Goal: Task Accomplishment & Management: Manage account settings

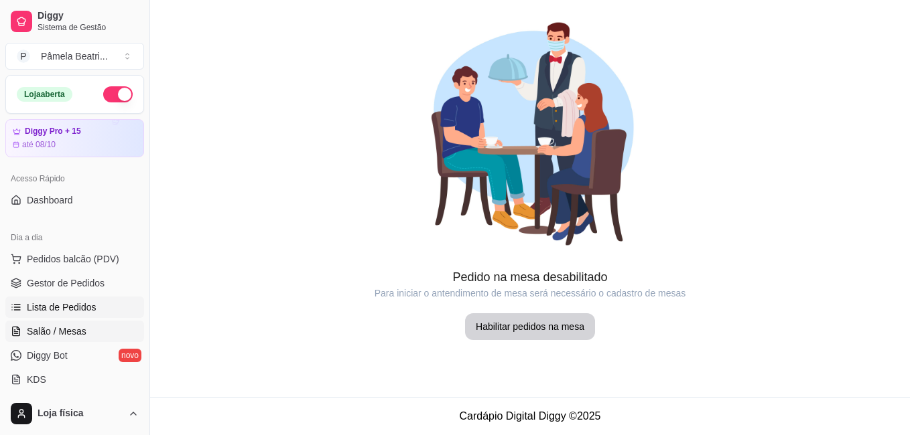
click at [67, 301] on span "Lista de Pedidos" at bounding box center [62, 307] width 70 height 13
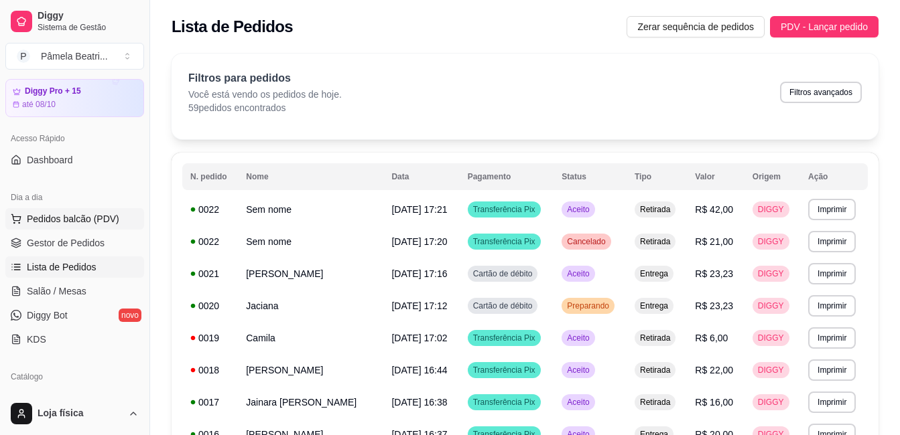
click at [118, 216] on button "Pedidos balcão (PDV)" at bounding box center [74, 218] width 139 height 21
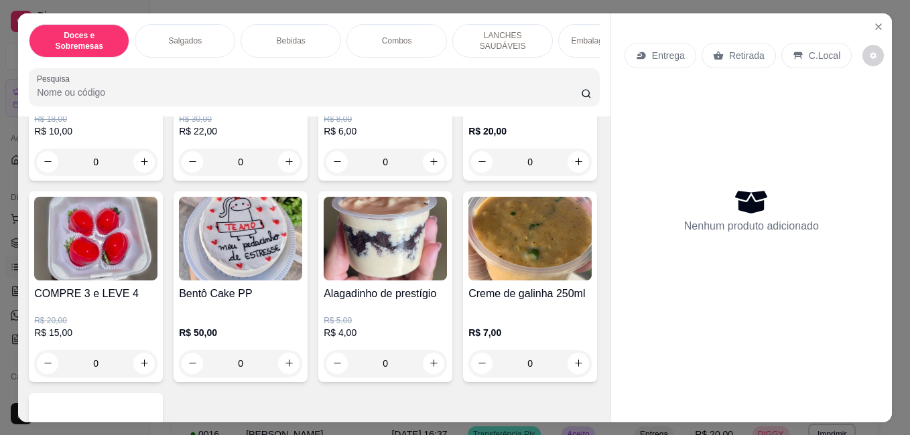
scroll to position [884, 0]
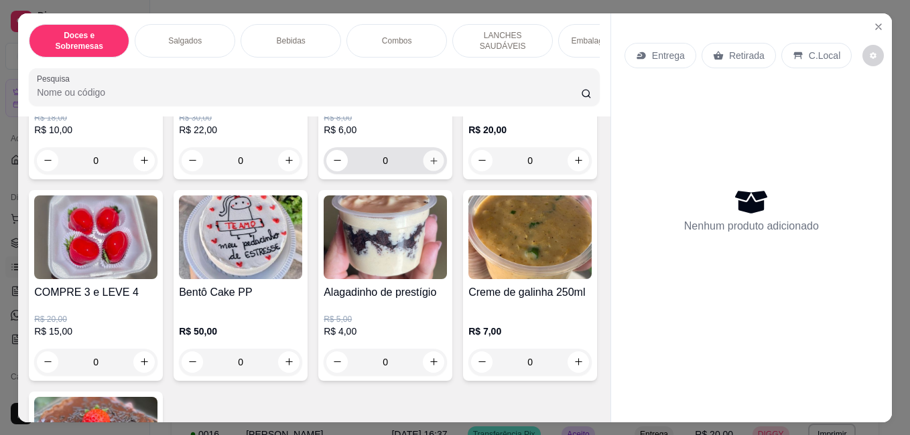
click at [430, 163] on icon "increase-product-quantity" at bounding box center [433, 160] width 7 height 7
type input "1"
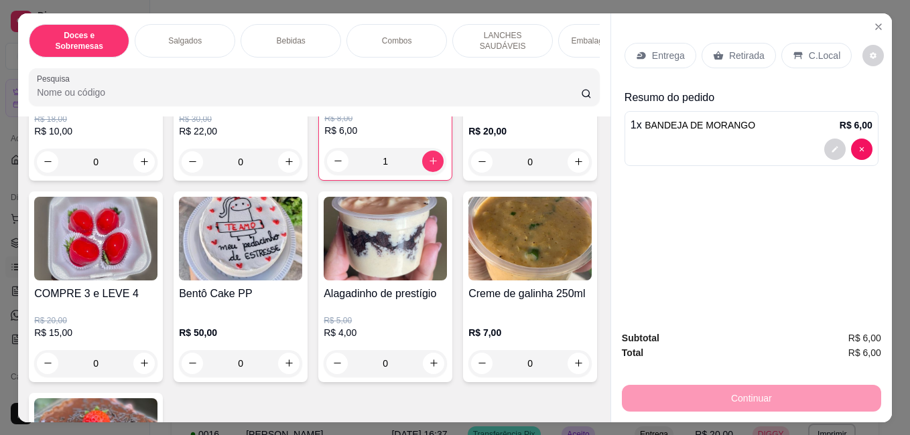
click at [745, 49] on p "Retirada" at bounding box center [747, 55] width 36 height 13
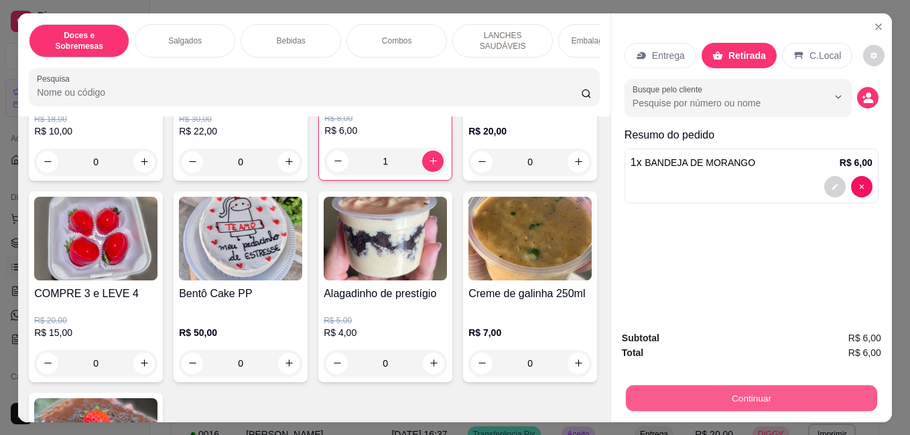
click at [758, 391] on button "Continuar" at bounding box center [751, 398] width 251 height 26
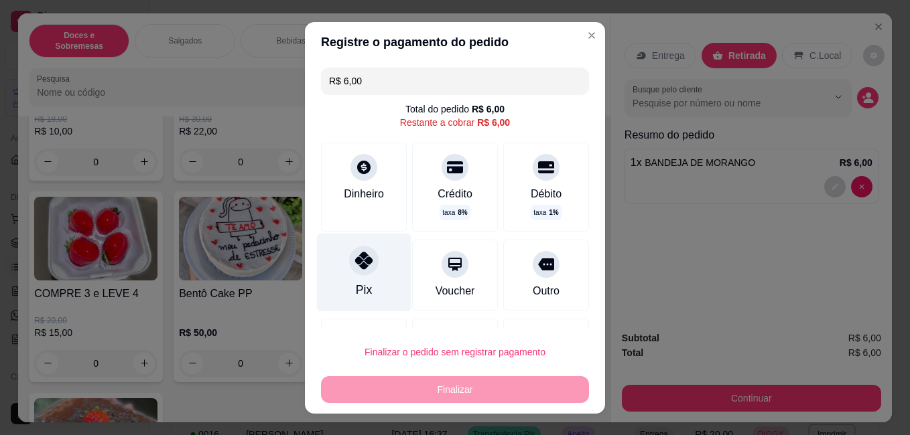
click at [356, 271] on div at bounding box center [363, 260] width 29 height 29
type input "R$ 0,00"
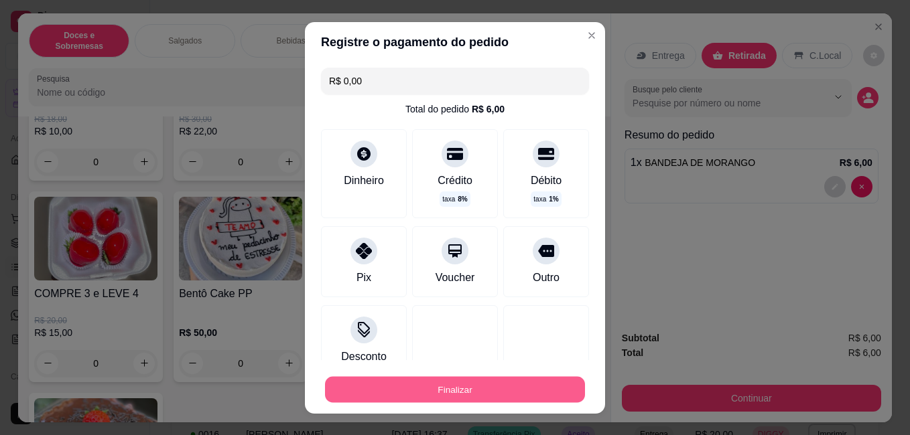
click at [450, 387] on button "Finalizar" at bounding box center [455, 389] width 260 height 26
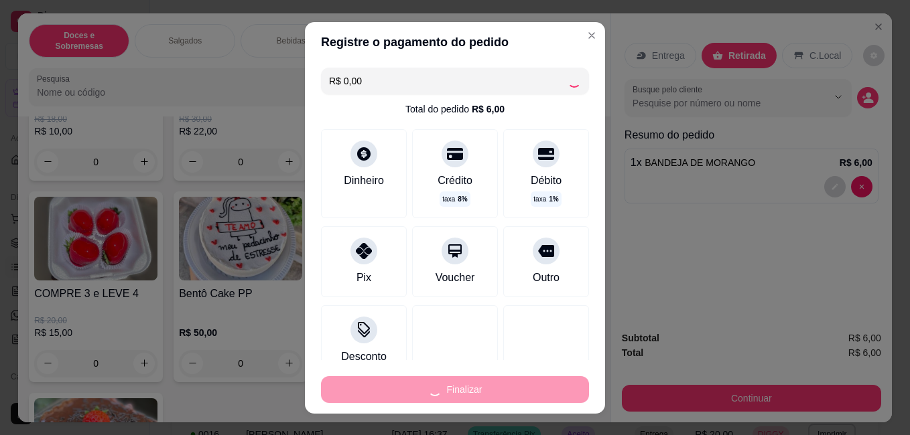
type input "0"
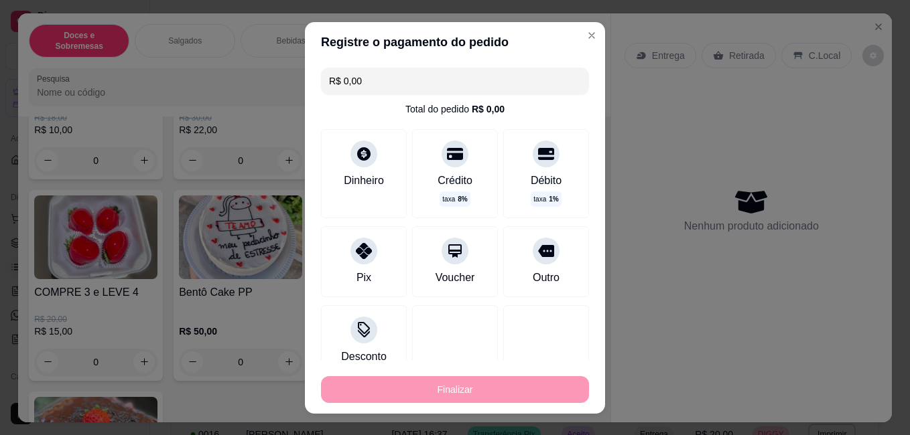
type input "-R$ 6,00"
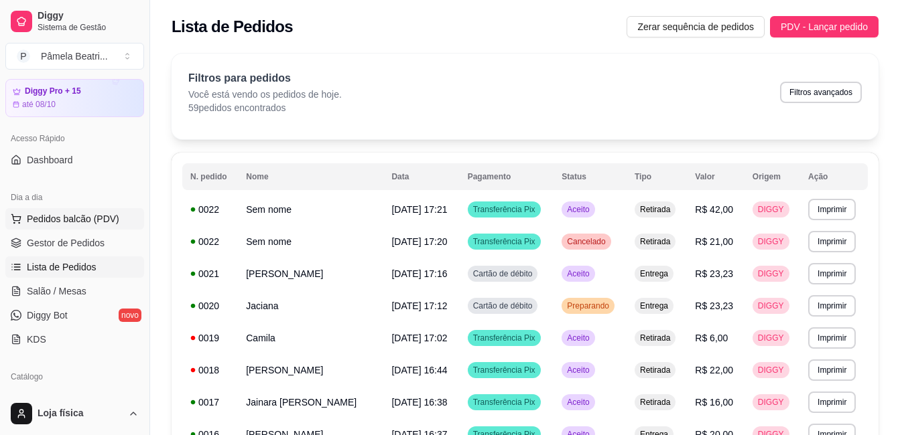
click at [66, 214] on span "Pedidos balcão (PDV)" at bounding box center [73, 218] width 92 height 13
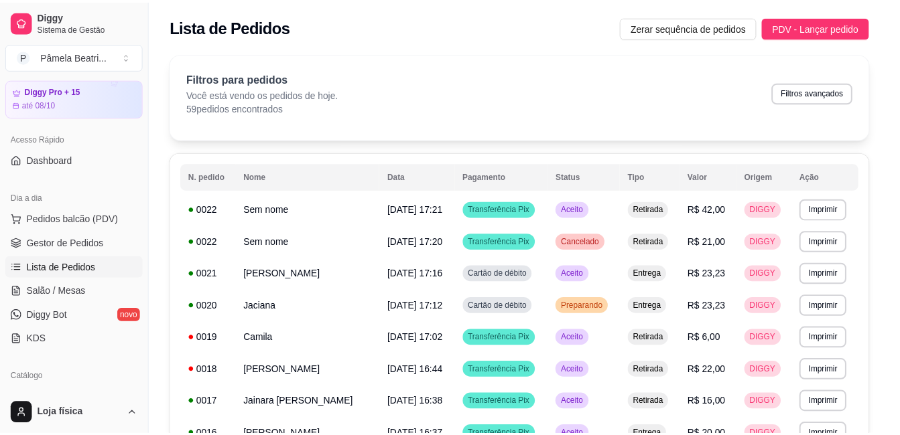
scroll to position [134, 0]
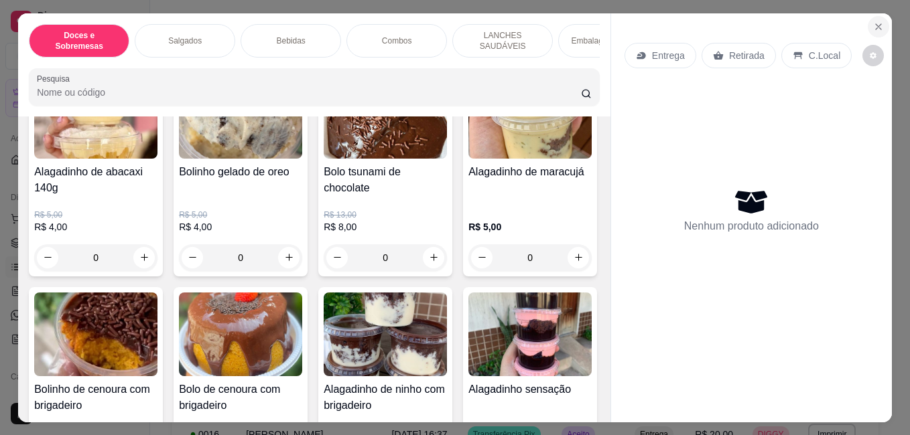
click at [876, 24] on icon "Close" at bounding box center [878, 26] width 5 height 5
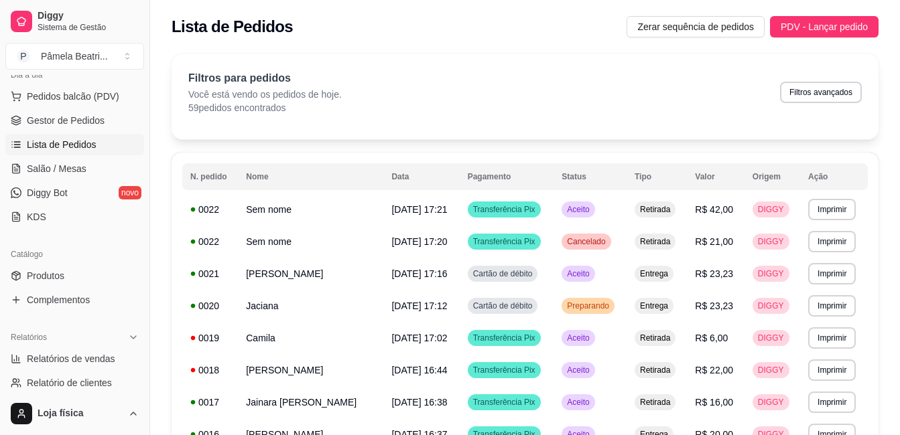
scroll to position [174, 0]
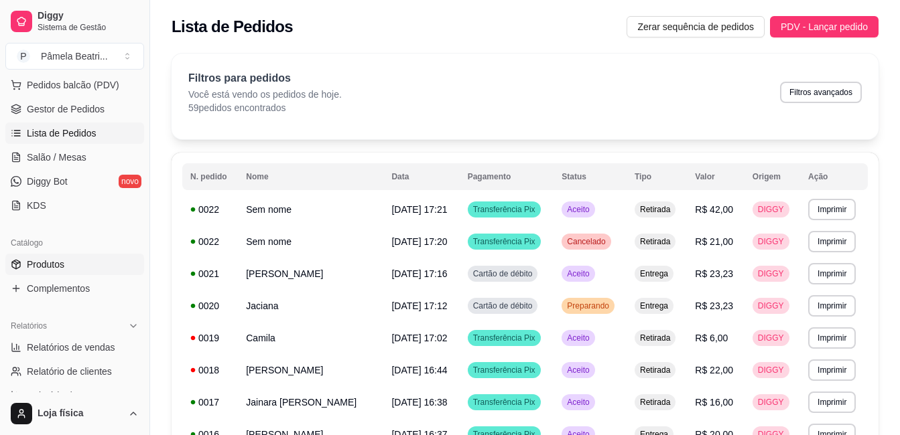
click at [37, 262] on span "Produtos" at bounding box center [46, 264] width 38 height 13
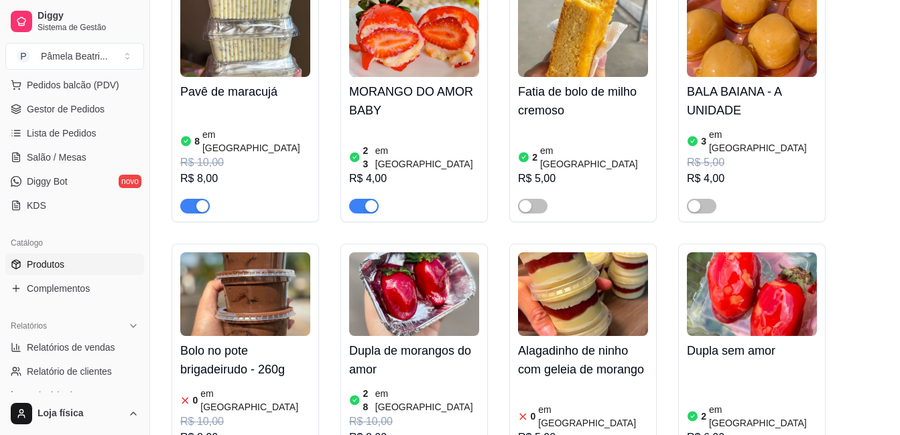
scroll to position [2211, 0]
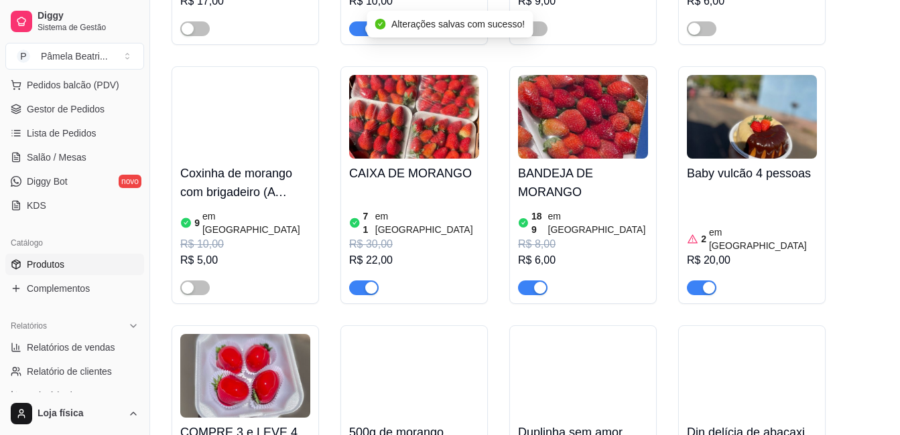
scroll to position [2947, 0]
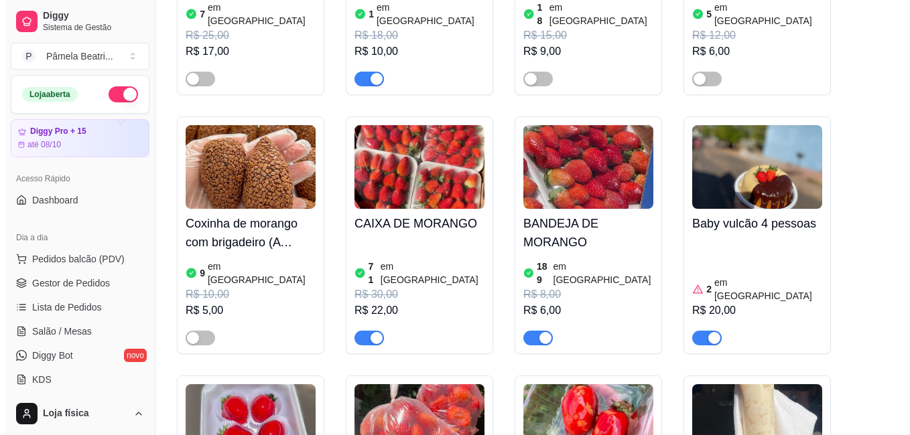
scroll to position [2881, 0]
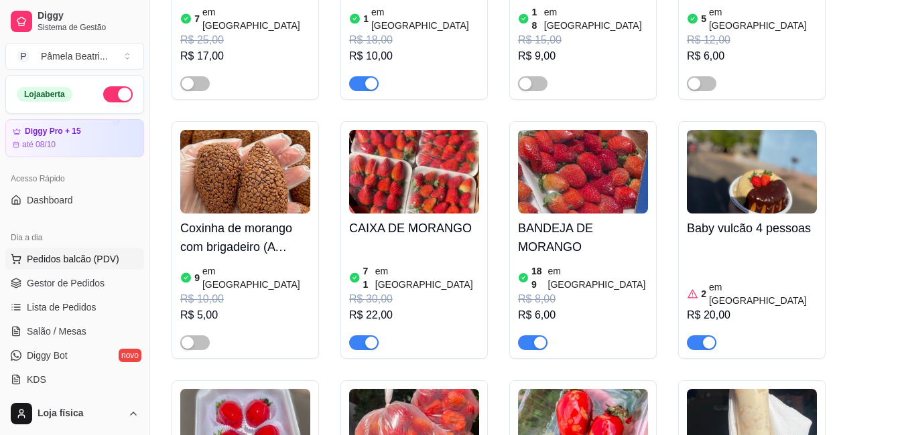
click at [39, 258] on span "Pedidos balcão (PDV)" at bounding box center [73, 259] width 92 height 13
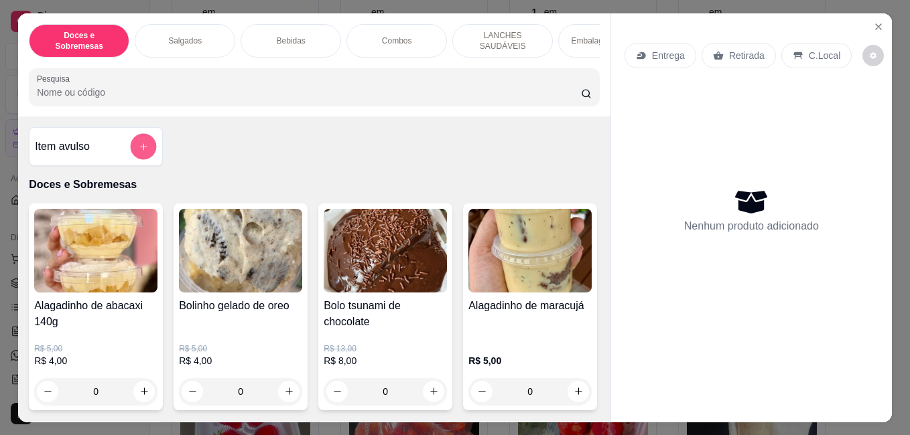
click at [143, 141] on icon "add-separate-item" at bounding box center [144, 146] width 10 height 10
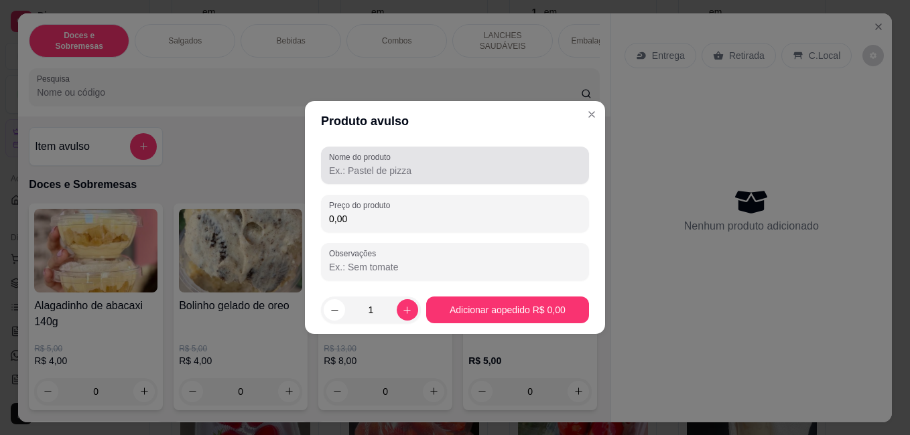
click at [352, 161] on label "Nome do produto" at bounding box center [362, 156] width 66 height 11
click at [352, 164] on input "Nome do produto" at bounding box center [455, 170] width 252 height 13
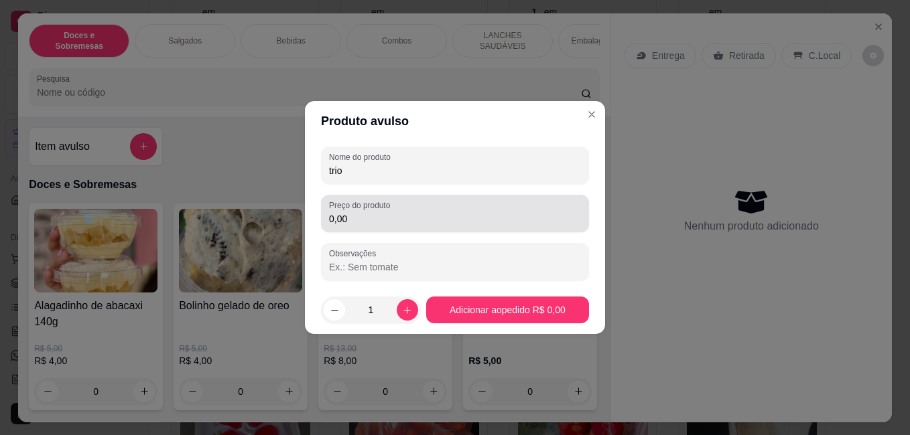
type input "trio"
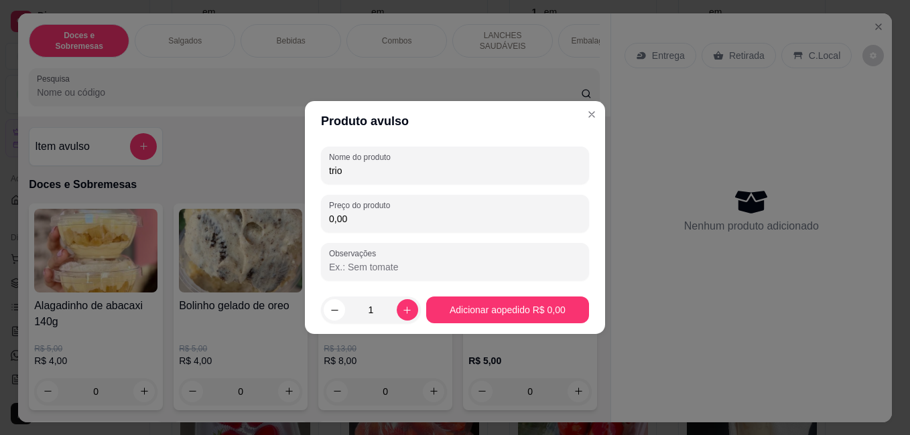
click at [359, 215] on input "0,00" at bounding box center [455, 218] width 252 height 13
type input "15,00"
click at [408, 319] on button "increase-product-quantity" at bounding box center [407, 309] width 21 height 21
type input "2"
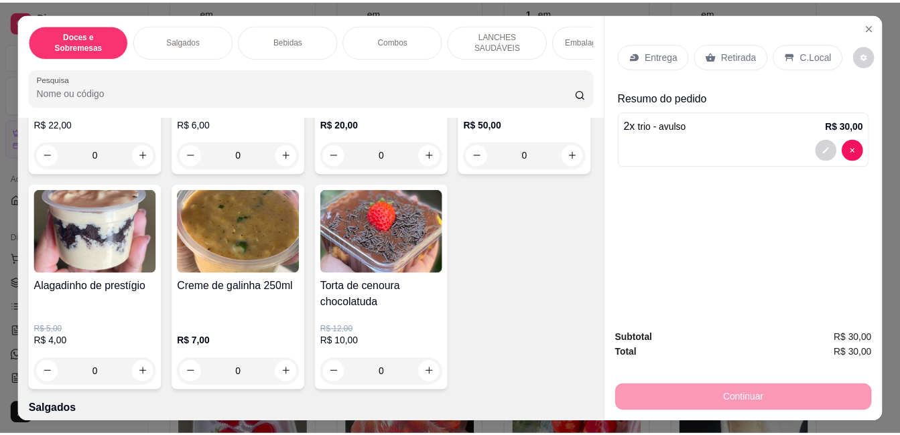
scroll to position [911, 0]
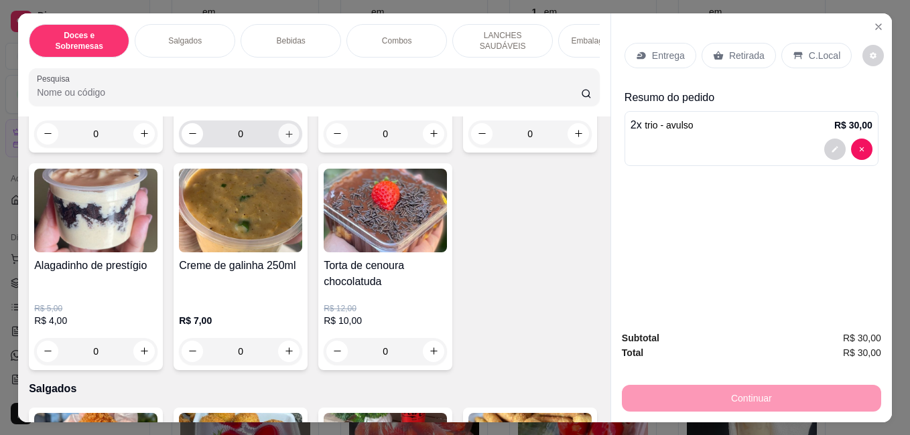
click at [285, 139] on icon "increase-product-quantity" at bounding box center [289, 134] width 10 height 10
type input "1"
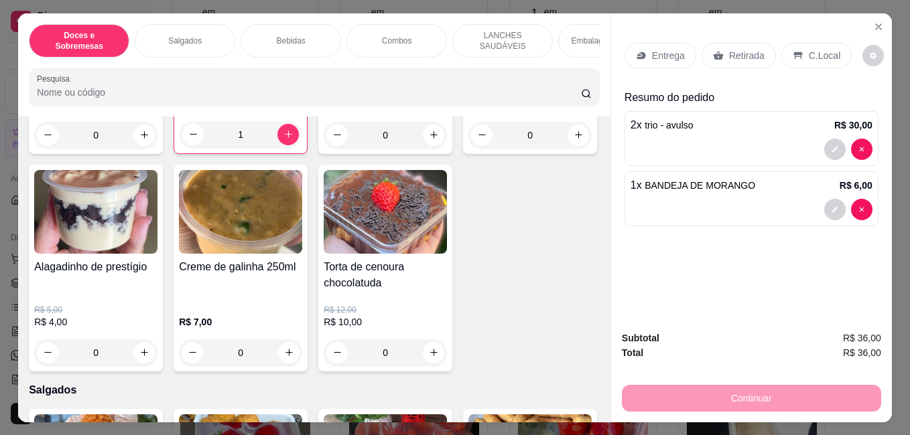
click at [733, 43] on div "Retirada" at bounding box center [738, 55] width 74 height 25
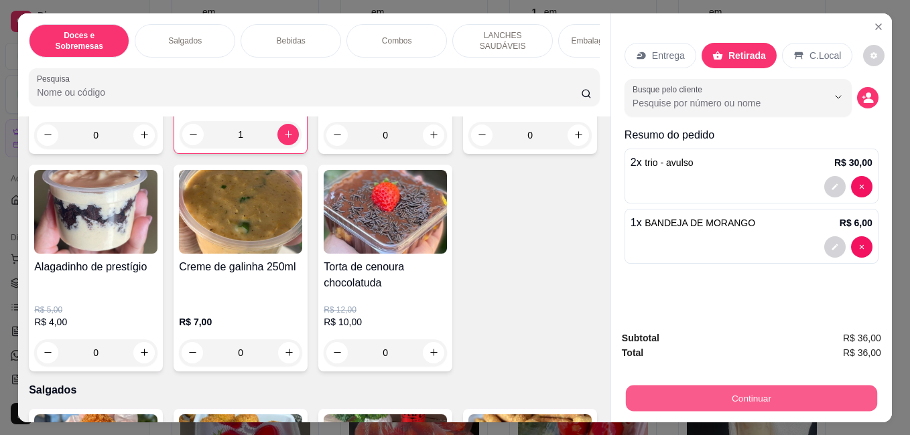
click at [671, 391] on button "Continuar" at bounding box center [751, 398] width 251 height 26
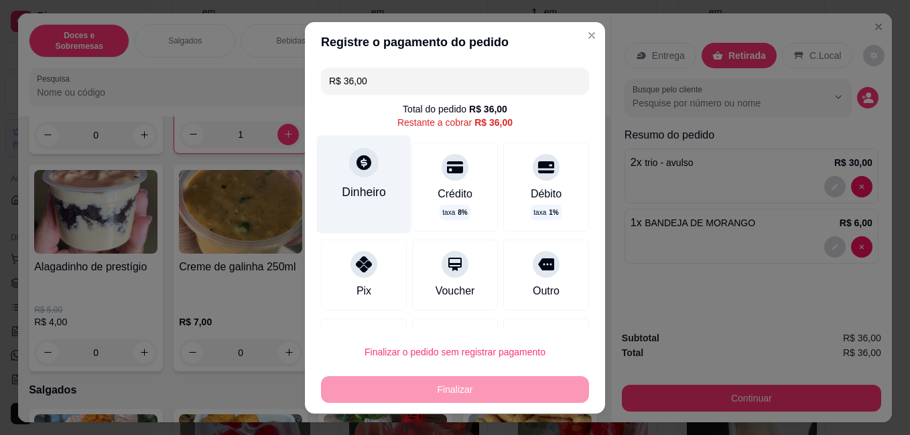
click at [352, 187] on div "Dinheiro" at bounding box center [364, 191] width 44 height 17
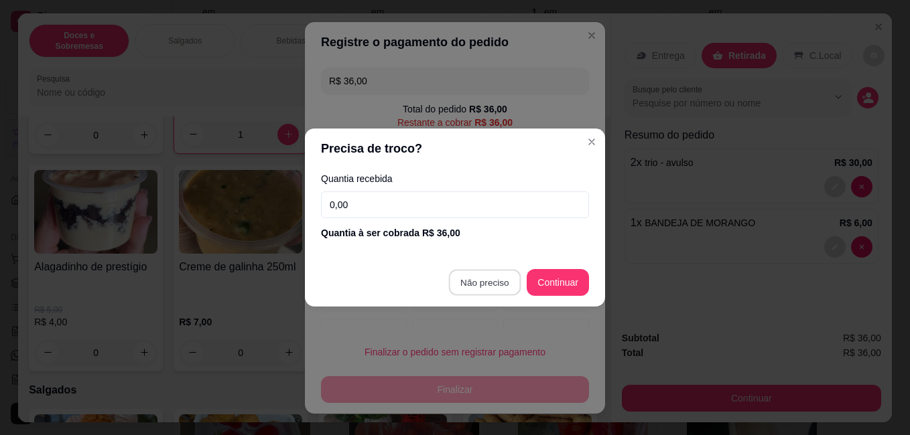
type input "R$ 0,00"
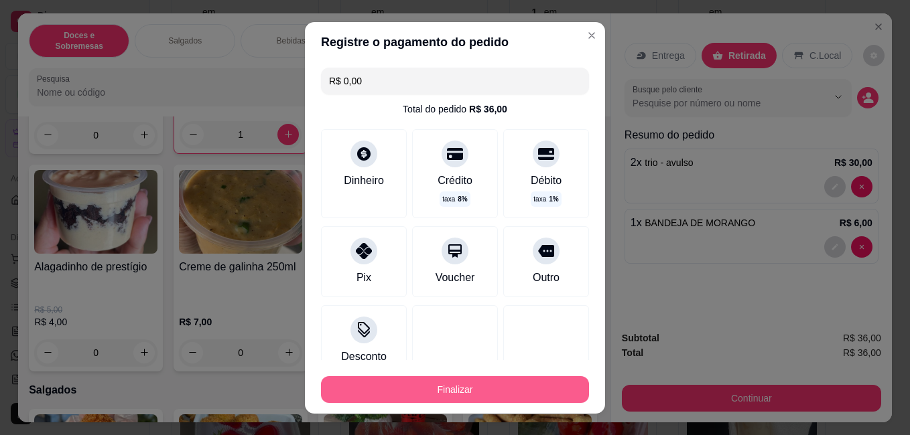
click at [489, 378] on button "Finalizar" at bounding box center [455, 389] width 268 height 27
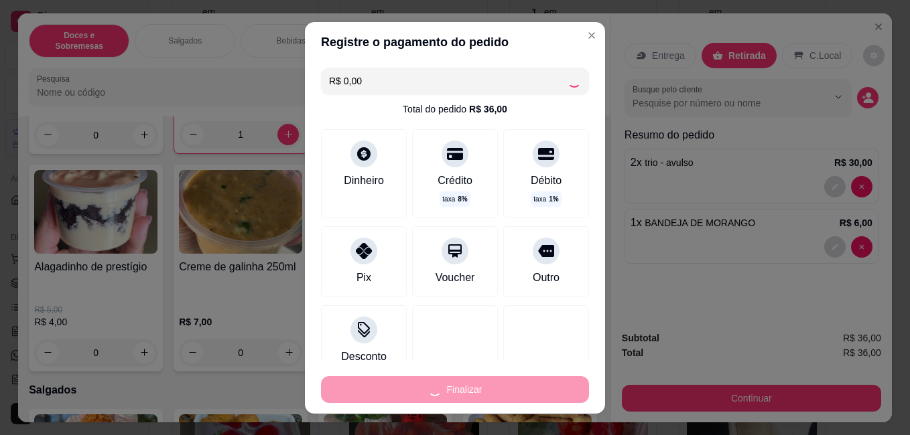
type input "0"
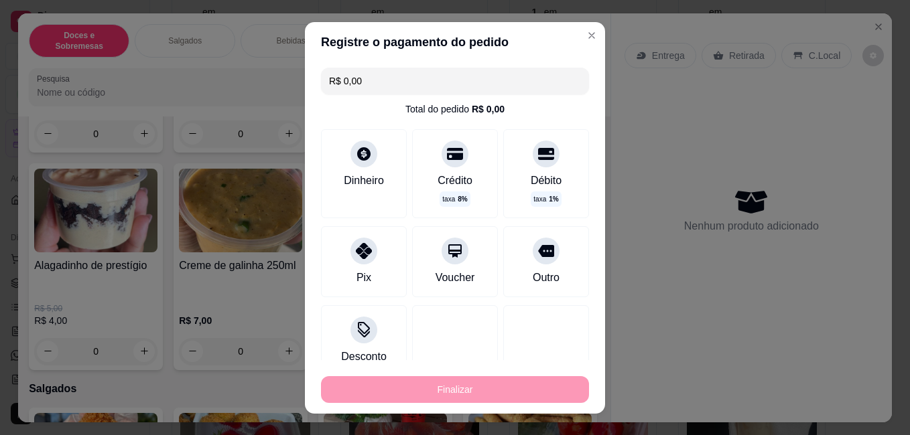
type input "-R$ 36,00"
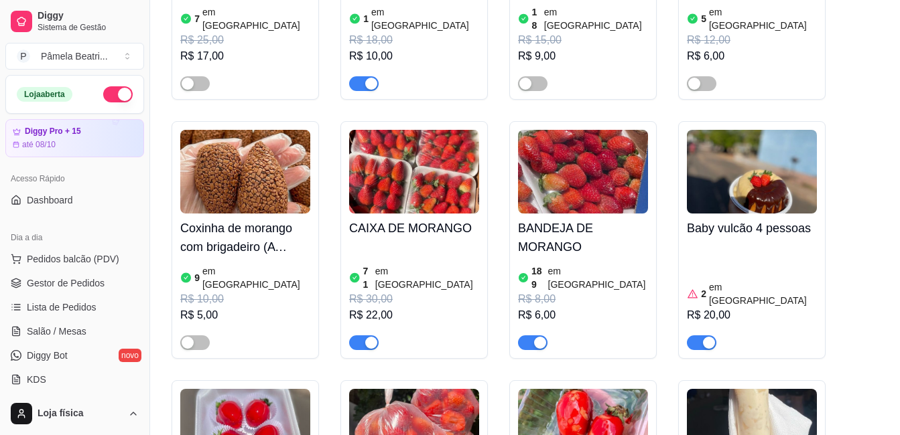
click at [115, 95] on button "button" at bounding box center [117, 94] width 29 height 16
click at [74, 282] on span "Gestor de Pedidos" at bounding box center [66, 283] width 78 height 13
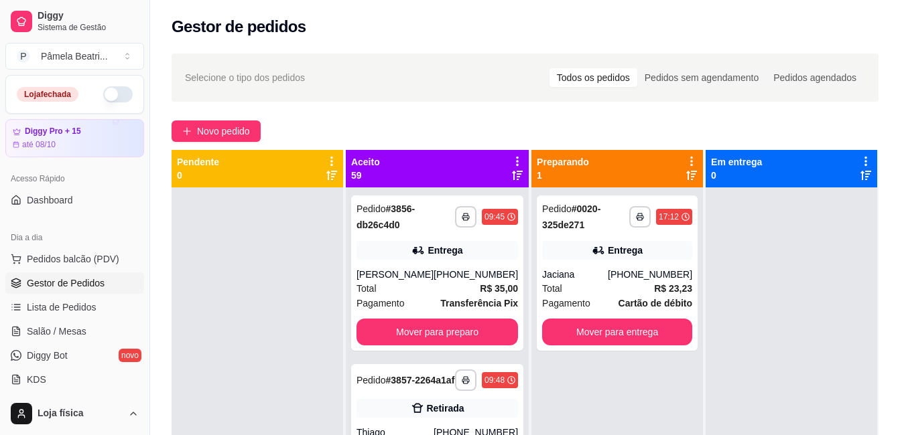
click at [508, 153] on div "Aceito 59" at bounding box center [437, 169] width 183 height 38
click at [506, 151] on div "Aceito 59" at bounding box center [437, 169] width 183 height 38
click at [511, 157] on icon at bounding box center [517, 161] width 12 height 12
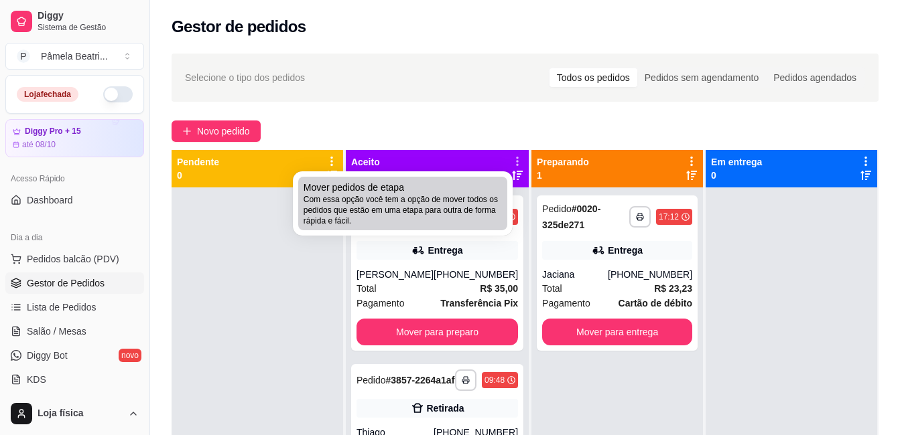
click at [451, 184] on div "Mover pedidos de etapa Com essa opção você tem a opção de mover todos os pedido…" at bounding box center [402, 204] width 198 height 46
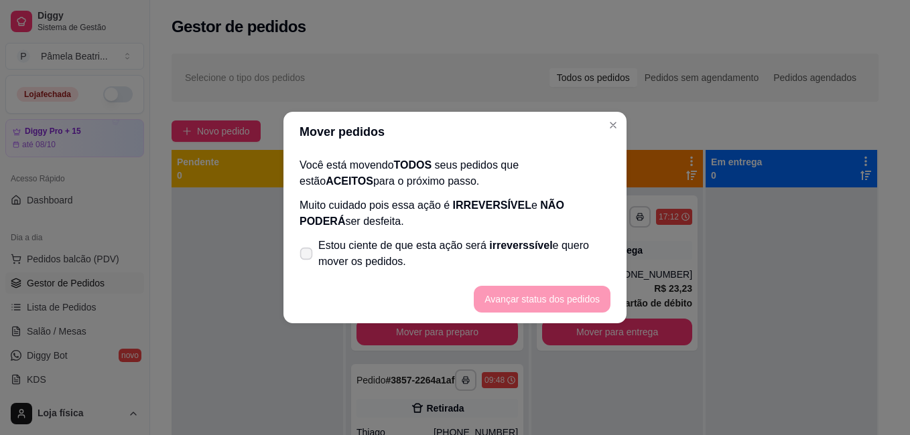
click at [314, 254] on label "Estou ciente de que esta ação será irreverssível e quero mover os pedidos." at bounding box center [455, 253] width 322 height 43
click at [307, 257] on input "Estou ciente de que esta ação será irreverssível e quero mover os pedidos." at bounding box center [303, 261] width 9 height 9
checkbox input "true"
click at [531, 302] on button "Avançar status dos pedidos" at bounding box center [542, 300] width 133 height 26
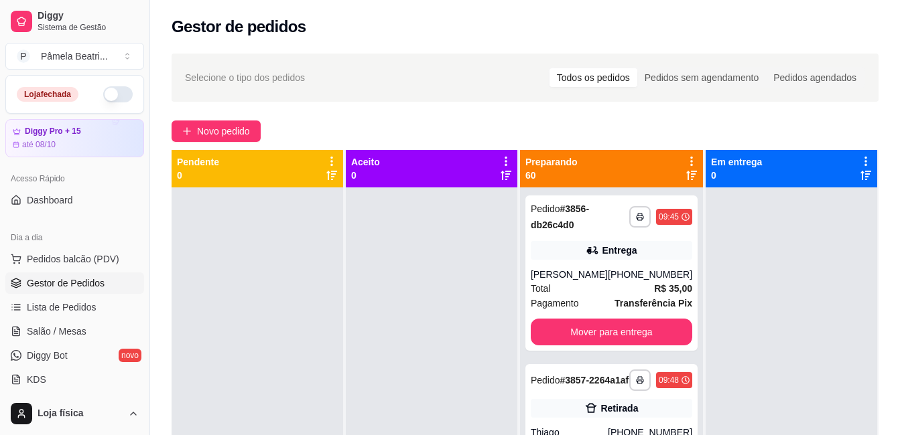
click at [690, 162] on icon at bounding box center [691, 161] width 3 height 9
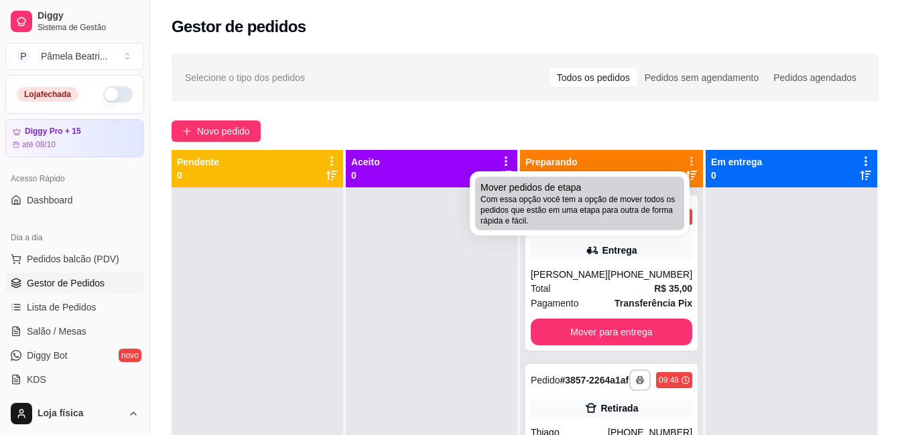
click at [652, 212] on span "Com essa opção você tem a opção de mover todos os pedidos que estão em uma etap…" at bounding box center [579, 210] width 198 height 32
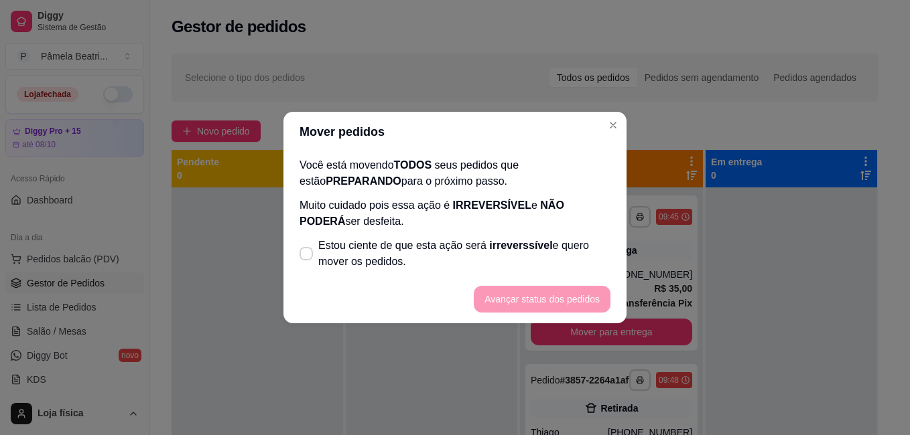
click at [388, 258] on div "Mover pedidos Você está movendo TODOS seus pedidos que estão PREPARANDO para o …" at bounding box center [455, 217] width 910 height 435
click at [300, 253] on span at bounding box center [306, 254] width 13 height 13
click at [300, 257] on input "Estou ciente de que esta ação será irreverssível e quero mover os pedidos." at bounding box center [303, 261] width 9 height 9
checkbox input "true"
click at [500, 293] on button "Avançar status dos pedidos" at bounding box center [542, 299] width 137 height 27
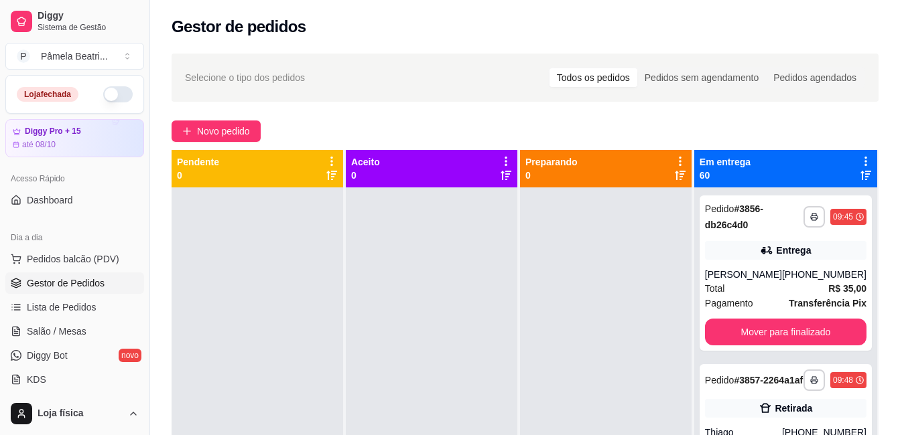
click at [859, 162] on icon at bounding box center [865, 161] width 12 height 12
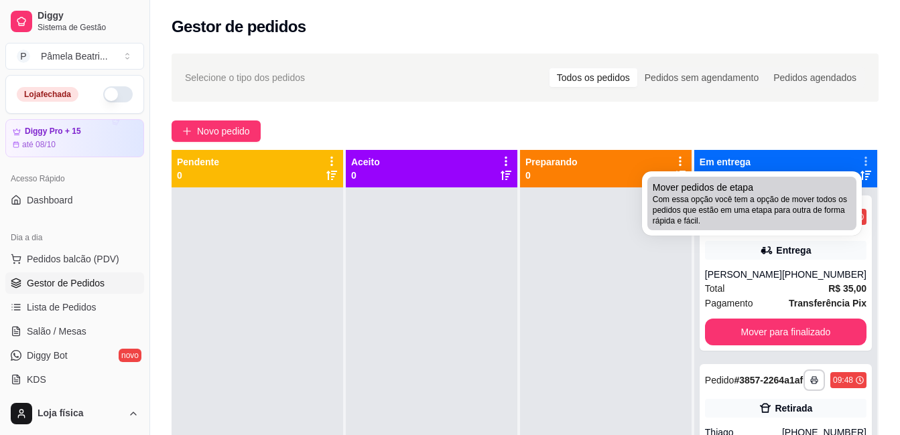
click at [822, 218] on span "Com essa opção você tem a opção de mover todos os pedidos que estão em uma etap…" at bounding box center [751, 210] width 198 height 32
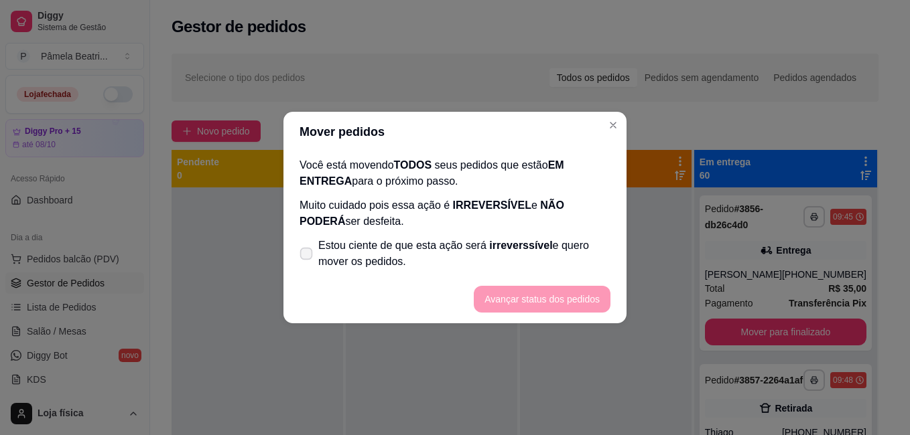
click at [306, 251] on icon at bounding box center [306, 253] width 10 height 7
click at [306, 257] on input "Estou ciente de que esta ação será irreverssível e quero mover os pedidos." at bounding box center [303, 261] width 9 height 9
checkbox input "true"
click at [507, 301] on button "Avançar status dos pedidos" at bounding box center [542, 300] width 133 height 26
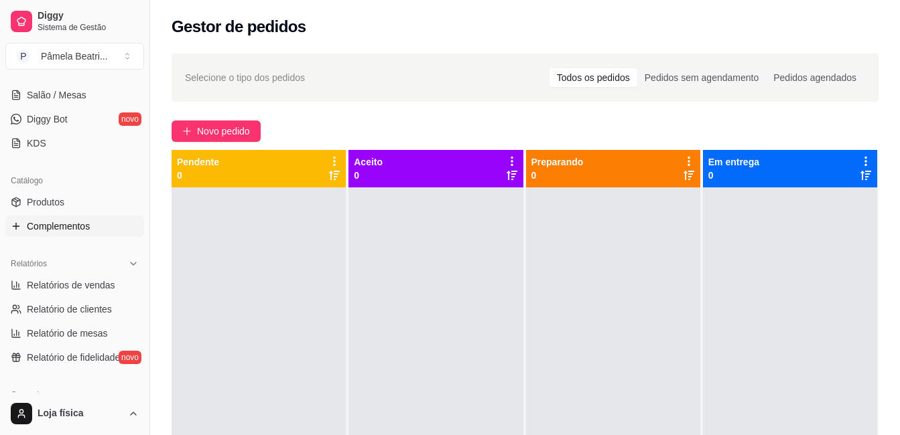
scroll to position [268, 0]
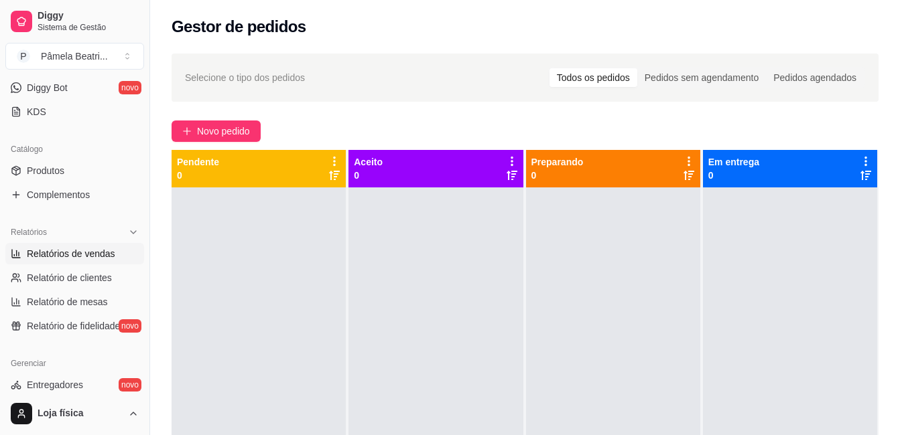
click at [79, 253] on span "Relatórios de vendas" at bounding box center [71, 253] width 88 height 13
select select "ALL"
select select "0"
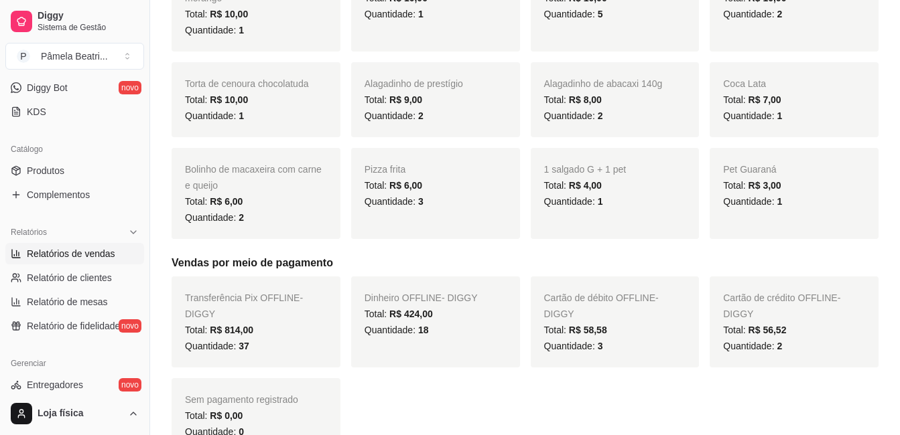
scroll to position [871, 0]
